Goal: Navigation & Orientation: Find specific page/section

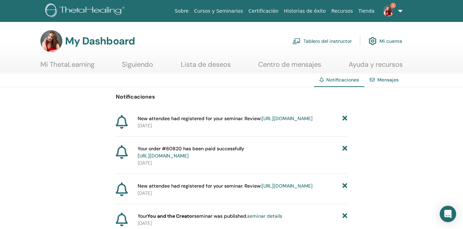
scroll to position [6, 0]
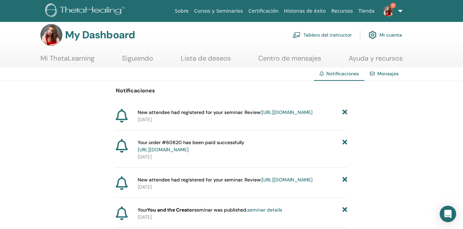
click at [261, 115] on link "https://member.thetahealing.com/instructor/seminar/373594/attendees" at bounding box center [286, 112] width 51 height 6
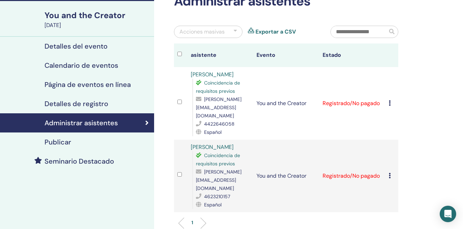
scroll to position [44, 0]
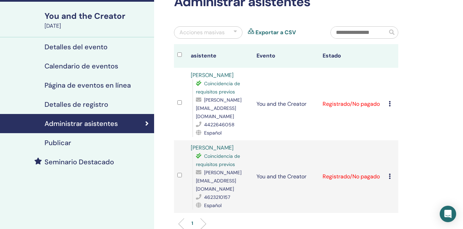
click at [87, 48] on h4 "Detalles del evento" at bounding box center [75, 47] width 63 height 8
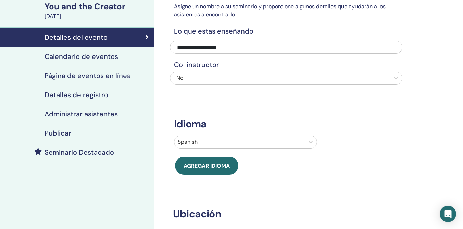
scroll to position [56, 0]
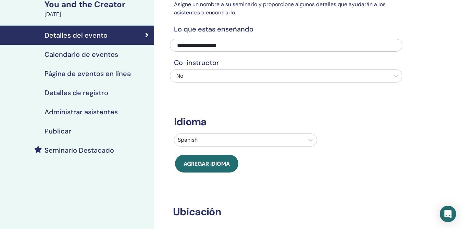
click at [87, 54] on h4 "Calendario de eventos" at bounding box center [81, 54] width 74 height 8
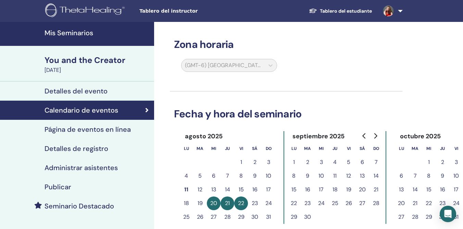
click at [76, 31] on h4 "Mis Seminarios" at bounding box center [96, 33] width 105 height 8
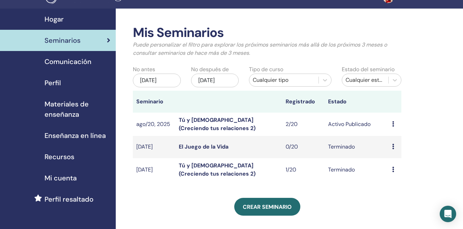
scroll to position [30, 0]
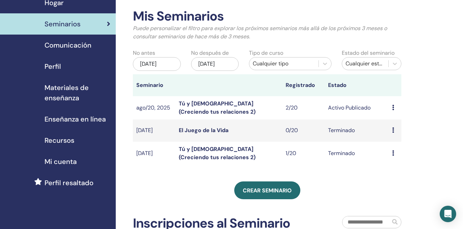
click at [244, 104] on link "Tú y Dios (Creciendo tus relaciones 2)" at bounding box center [217, 107] width 77 height 15
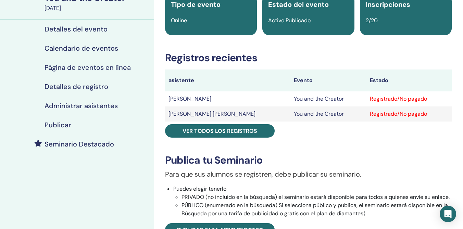
scroll to position [69, 0]
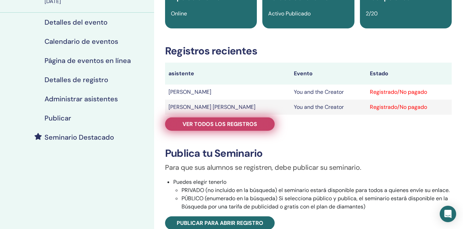
click at [250, 125] on span "Ver todos los registros" at bounding box center [219, 123] width 75 height 7
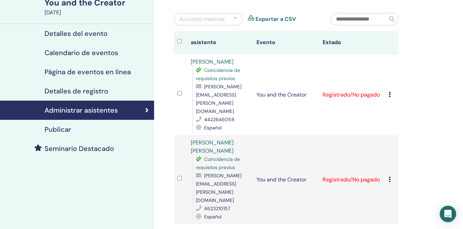
scroll to position [61, 0]
